Goal: Information Seeking & Learning: Learn about a topic

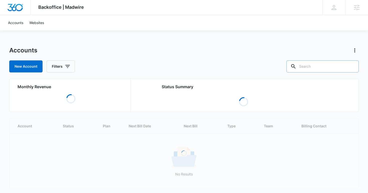
click at [355, 67] on div at bounding box center [351, 66] width 8 height 12
click at [344, 65] on input "text" at bounding box center [322, 66] width 72 height 12
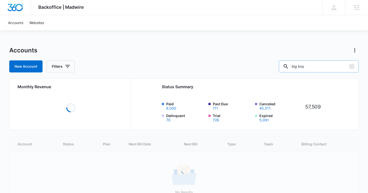
type input "big boy"
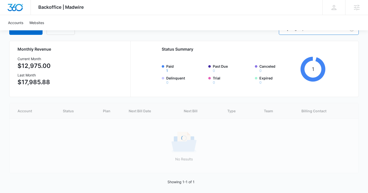
scroll to position [8, 0]
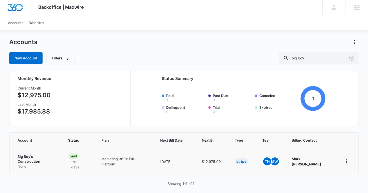
click at [37, 164] on p "None" at bounding box center [37, 166] width 39 height 5
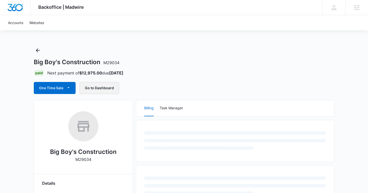
click at [107, 87] on button "Go to Dashboard" at bounding box center [100, 88] width 40 height 12
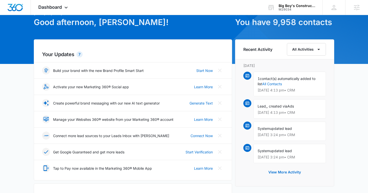
scroll to position [26, 0]
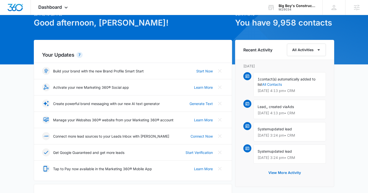
drag, startPoint x: 306, startPoint y: 111, endPoint x: 312, endPoint y: 111, distance: 5.5
click at [312, 111] on div "Lead, , created via Ads Sep 12 at 4:13 pm • CRM" at bounding box center [289, 109] width 73 height 19
click at [312, 111] on p "Sep 12 at 4:13 pm • CRM" at bounding box center [289, 113] width 64 height 4
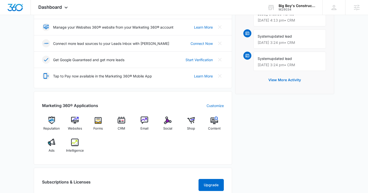
scroll to position [143, 0]
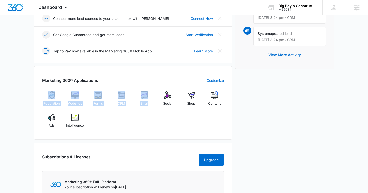
drag, startPoint x: 146, startPoint y: 128, endPoint x: 35, endPoint y: 90, distance: 117.5
click at [35, 90] on div "Marketing 360® Applications Customize Reputation Websites Forms CRM Email Socia…" at bounding box center [133, 102] width 198 height 73
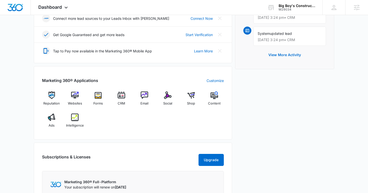
click at [52, 80] on h2 "Marketing 360® Applications" at bounding box center [70, 80] width 56 height 6
click at [78, 127] on span "Intelligence" at bounding box center [75, 125] width 18 height 5
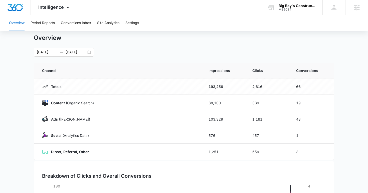
scroll to position [17, 0]
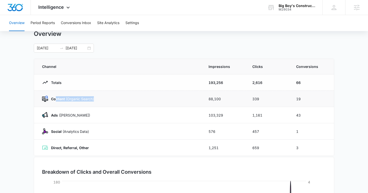
drag, startPoint x: 55, startPoint y: 96, endPoint x: 121, endPoint y: 97, distance: 66.0
click at [121, 97] on div "Content (Organic Search)" at bounding box center [119, 99] width 154 height 6
click at [286, 90] on td "2,616" at bounding box center [268, 82] width 44 height 16
drag, startPoint x: 205, startPoint y: 97, endPoint x: 322, endPoint y: 98, distance: 117.0
click at [322, 98] on tr "Content (Organic Search) 88,100 339 19" at bounding box center [184, 99] width 300 height 16
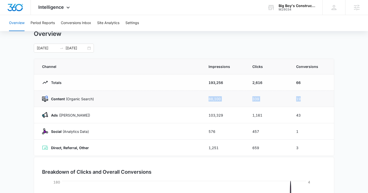
click at [322, 98] on td "19" at bounding box center [312, 99] width 44 height 16
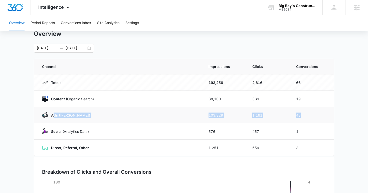
drag, startPoint x: 53, startPoint y: 113, endPoint x: 329, endPoint y: 121, distance: 276.4
click at [329, 121] on tr "Ads (Ad Campaigns) 103,329 1,161 43" at bounding box center [184, 115] width 300 height 16
click at [329, 121] on td "43" at bounding box center [312, 115] width 44 height 16
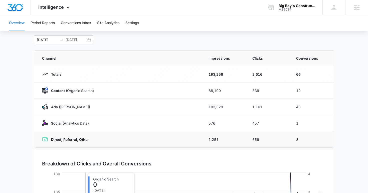
scroll to position [18, 0]
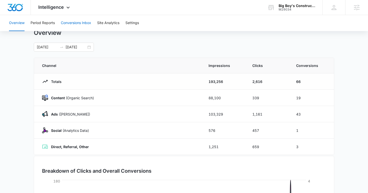
click at [81, 27] on button "Conversions Inbox" at bounding box center [76, 23] width 30 height 16
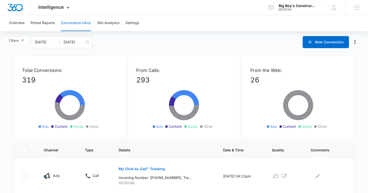
click at [124, 40] on div "Filters 08/13/2025 09/12/2025 New Conversion" at bounding box center [184, 42] width 368 height 12
drag, startPoint x: 39, startPoint y: 80, endPoint x: 16, endPoint y: 80, distance: 23.5
click at [16, 80] on div "Total Conversions: 319 Ads Content Social Other" at bounding box center [70, 97] width 112 height 83
click at [132, 40] on div "Filters 08/13/2025 09/12/2025 New Conversion" at bounding box center [184, 42] width 368 height 12
drag, startPoint x: 136, startPoint y: 81, endPoint x: 157, endPoint y: 81, distance: 21.0
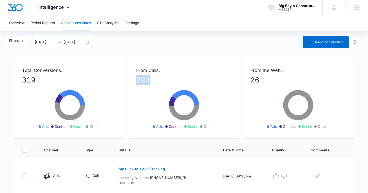
click at [157, 81] on div "From Calls: 293 Ads Content Social Other" at bounding box center [184, 97] width 112 height 83
click at [157, 81] on p "293" at bounding box center [184, 80] width 96 height 11
drag, startPoint x: 259, startPoint y: 77, endPoint x: 247, endPoint y: 67, distance: 15.3
click at [247, 67] on div "From the Web: 26 Ads Content Social Other" at bounding box center [298, 97] width 112 height 83
click at [268, 84] on p "26" at bounding box center [298, 80] width 96 height 11
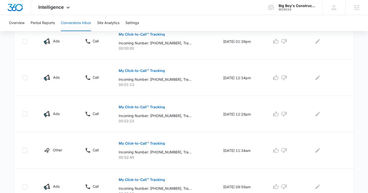
scroll to position [343, 0]
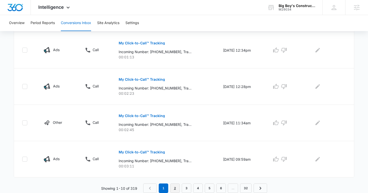
click at [175, 185] on link "2" at bounding box center [175, 188] width 10 height 10
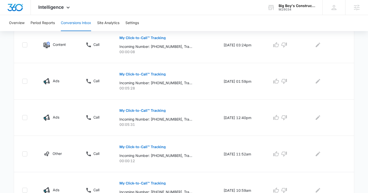
scroll to position [168, 0]
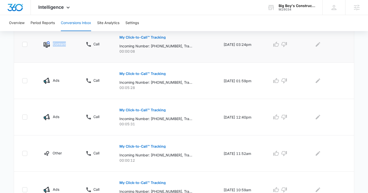
drag, startPoint x: 66, startPoint y: 43, endPoint x: 53, endPoint y: 41, distance: 12.8
click at [53, 41] on div "Content" at bounding box center [59, 44] width 30 height 6
click at [68, 42] on div "Content" at bounding box center [59, 44] width 30 height 6
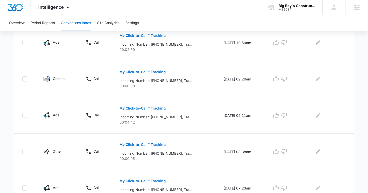
scroll to position [327, 0]
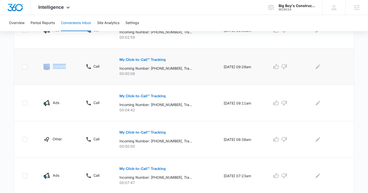
drag, startPoint x: 71, startPoint y: 63, endPoint x: 42, endPoint y: 63, distance: 29.3
click at [42, 63] on td "Content" at bounding box center [59, 67] width 42 height 36
click at [66, 64] on div "Content" at bounding box center [59, 67] width 30 height 6
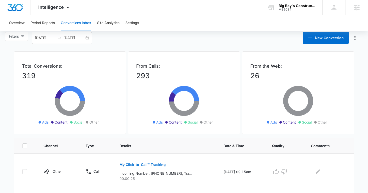
scroll to position [2, 0]
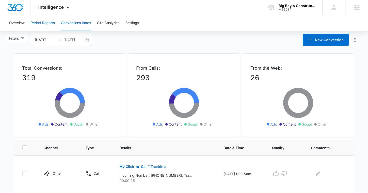
click at [50, 21] on button "Period Reports" at bounding box center [43, 23] width 24 height 16
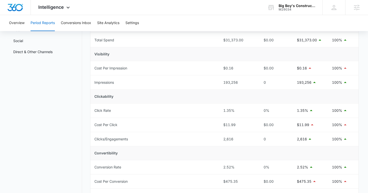
scroll to position [60, 0]
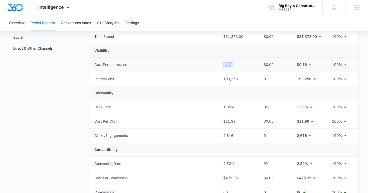
drag, startPoint x: 217, startPoint y: 63, endPoint x: 238, endPoint y: 63, distance: 20.8
click at [238, 63] on tr "Cost Per Impression $0.16 $0.00 $0.16 100%" at bounding box center [224, 65] width 268 height 14
click at [238, 63] on div "$0.16" at bounding box center [237, 65] width 29 height 6
drag, startPoint x: 222, startPoint y: 81, endPoint x: 246, endPoint y: 81, distance: 23.5
click at [246, 81] on td "193,256" at bounding box center [237, 79] width 37 height 14
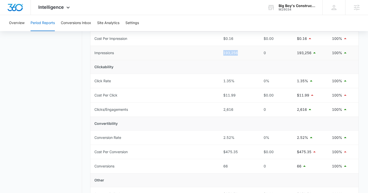
scroll to position [89, 0]
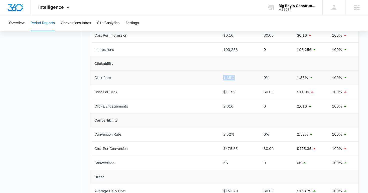
drag, startPoint x: 211, startPoint y: 79, endPoint x: 247, endPoint y: 79, distance: 36.0
click at [247, 79] on tr "Click Rate 1.35% 0% 1.35% 100%" at bounding box center [224, 78] width 268 height 14
drag, startPoint x: 222, startPoint y: 94, endPoint x: 246, endPoint y: 94, distance: 24.3
click at [246, 94] on td "$11.99" at bounding box center [237, 92] width 37 height 14
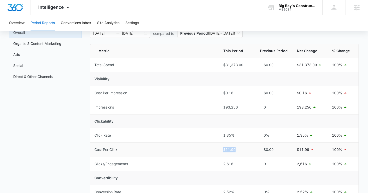
scroll to position [0, 0]
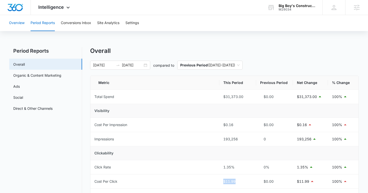
click at [24, 24] on button "Overview" at bounding box center [17, 23] width 16 height 16
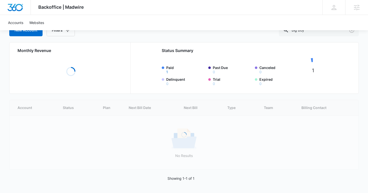
scroll to position [3, 0]
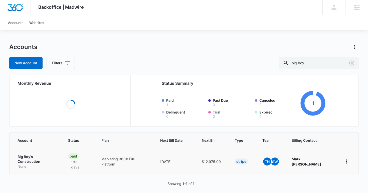
click at [32, 156] on p "Big Boy's Construction" at bounding box center [37, 159] width 39 height 10
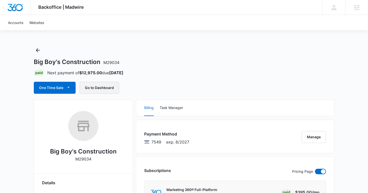
click at [106, 87] on button "Go to Dashboard" at bounding box center [100, 88] width 40 height 12
click at [17, 20] on link "Accounts" at bounding box center [15, 22] width 21 height 15
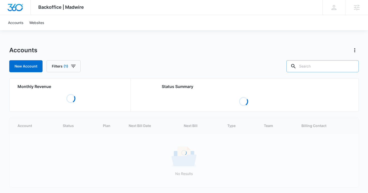
click at [327, 68] on input "text" at bounding box center [322, 66] width 72 height 12
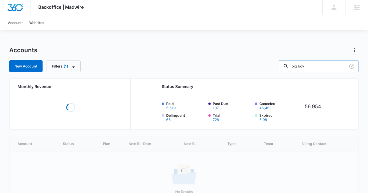
type input "big boy"
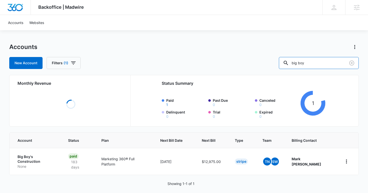
scroll to position [4, 0]
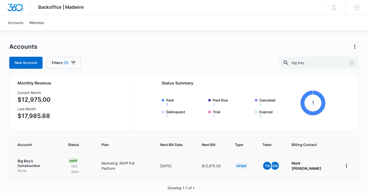
click at [48, 160] on p "Big Boy's Construction" at bounding box center [37, 164] width 39 height 10
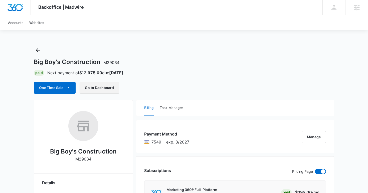
click at [104, 87] on button "Go to Dashboard" at bounding box center [100, 88] width 40 height 12
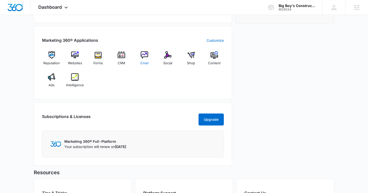
scroll to position [201, 0]
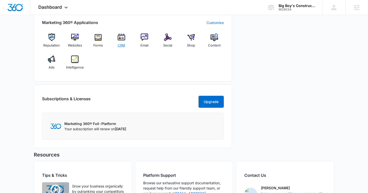
click at [118, 39] on img at bounding box center [122, 38] width 8 height 8
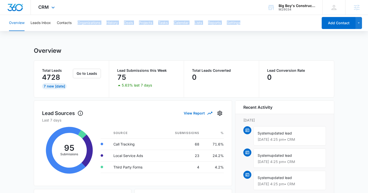
drag, startPoint x: 268, startPoint y: 24, endPoint x: 89, endPoint y: 14, distance: 179.3
click at [102, 3] on div "CRM Apps Reputation Websites Forms CRM Email Social Shop Content Ads Intelligen…" at bounding box center [184, 7] width 368 height 15
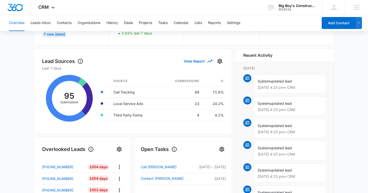
scroll to position [47, 0]
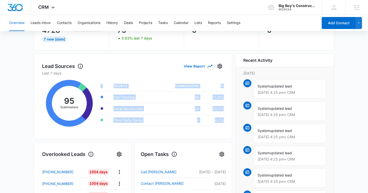
drag, startPoint x: 224, startPoint y: 121, endPoint x: 99, endPoint y: 81, distance: 131.1
click at [99, 81] on div "Lead Sources View Report Last 7 days 95 Submissions Source Submissions % Call T…" at bounding box center [133, 97] width 198 height 86
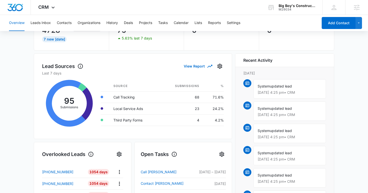
click at [148, 52] on div "Overview Total Leads 4728 7 New Today Go to Leads Lead Submissions this Week 75…" at bounding box center [184, 192] width 300 height 385
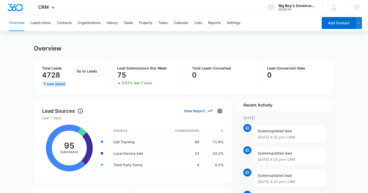
scroll to position [2, 0]
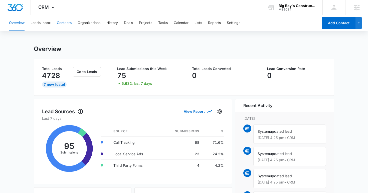
click at [68, 23] on button "Contacts" at bounding box center [64, 23] width 15 height 16
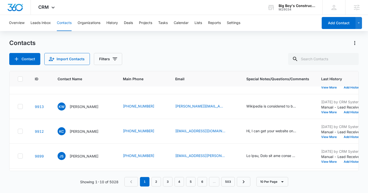
scroll to position [163, 0]
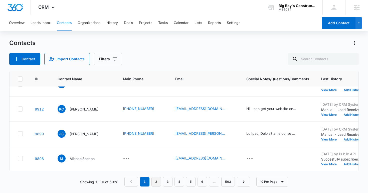
click at [155, 182] on link "2" at bounding box center [156, 182] width 10 height 10
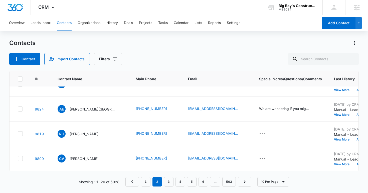
scroll to position [0, 0]
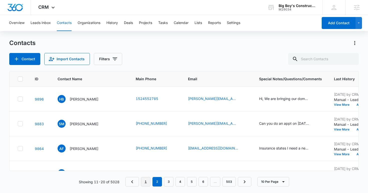
click at [144, 182] on link "1" at bounding box center [146, 182] width 10 height 10
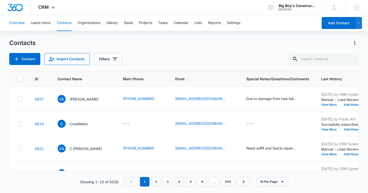
click at [21, 23] on button "Overview" at bounding box center [17, 23] width 16 height 16
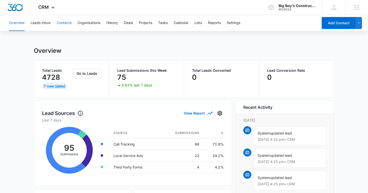
click at [60, 23] on button "Contacts" at bounding box center [64, 23] width 15 height 16
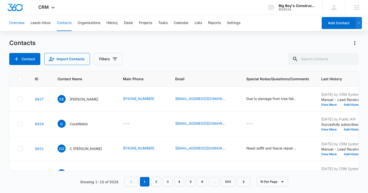
click at [20, 24] on button "Overview" at bounding box center [17, 23] width 16 height 16
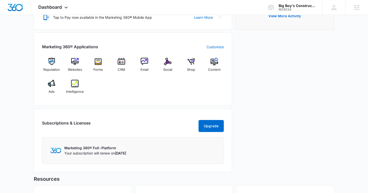
scroll to position [177, 0]
drag, startPoint x: 150, startPoint y: 93, endPoint x: 35, endPoint y: 59, distance: 119.9
click at [35, 59] on div "Marketing 360® Applications Customize Reputation Websites Forms CRM Email Socia…" at bounding box center [133, 68] width 198 height 73
click at [143, 86] on div "Reputation Websites Forms CRM Email Social Shop Content Ads Intelligence" at bounding box center [133, 78] width 182 height 40
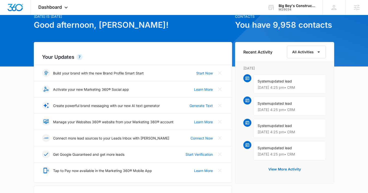
scroll to position [23, 0]
